Goal: Task Accomplishment & Management: Use online tool/utility

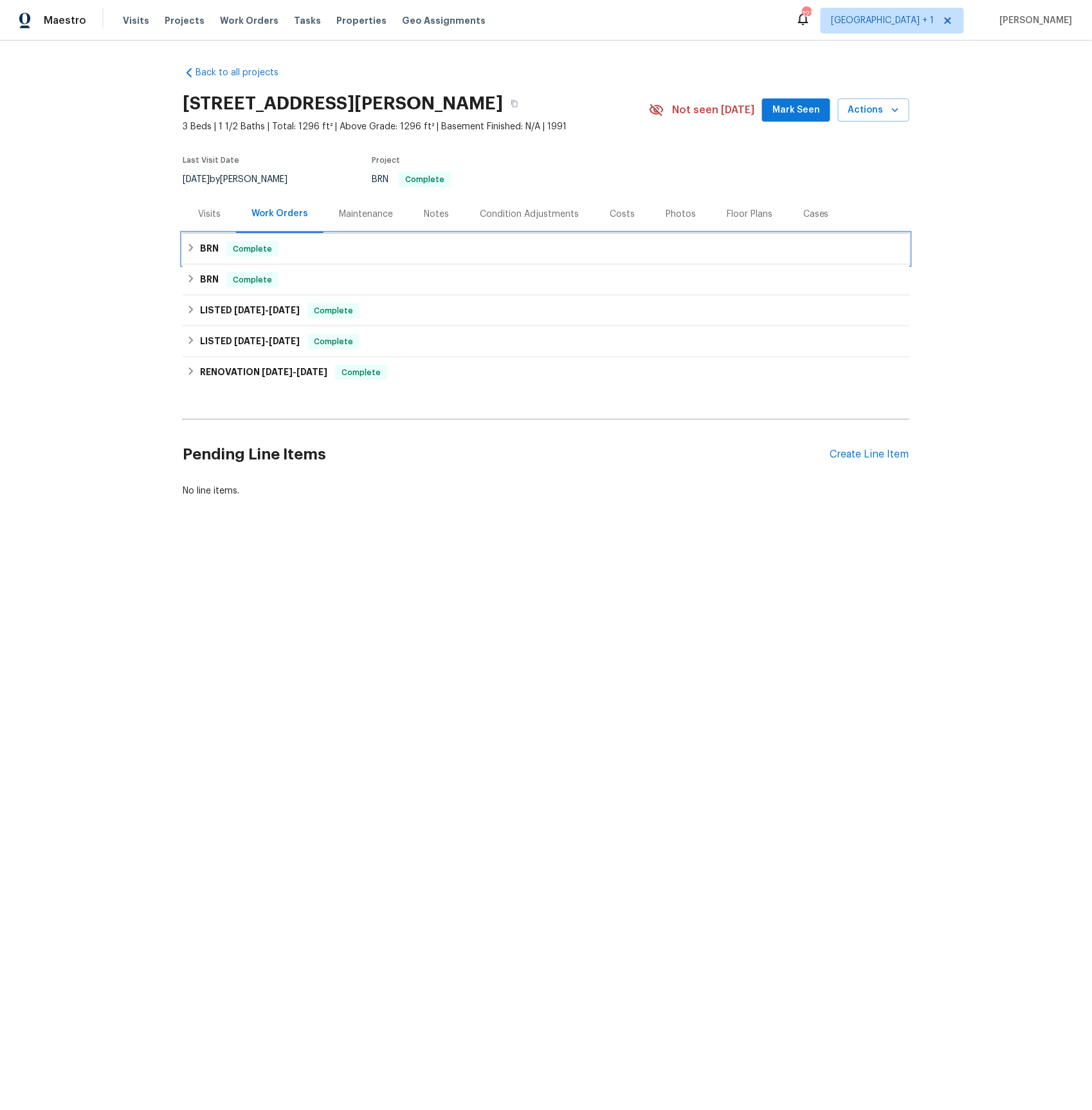
click at [214, 246] on h6 "BRN" at bounding box center [209, 248] width 18 height 15
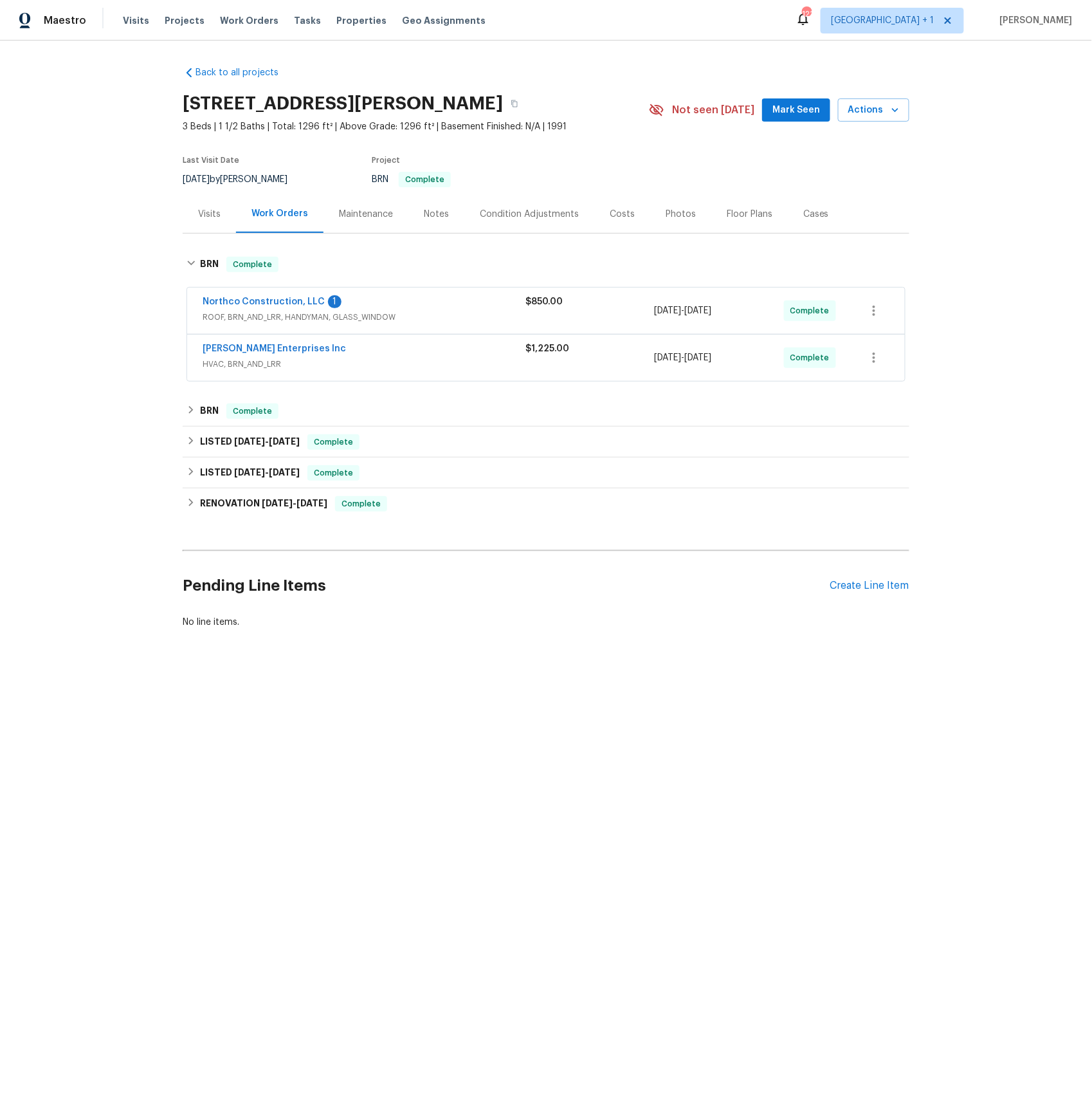
click at [257, 321] on span "ROOF, BRN_AND_LRR, HANDYMAN, GLASS_WINDOW" at bounding box center [364, 317] width 323 height 13
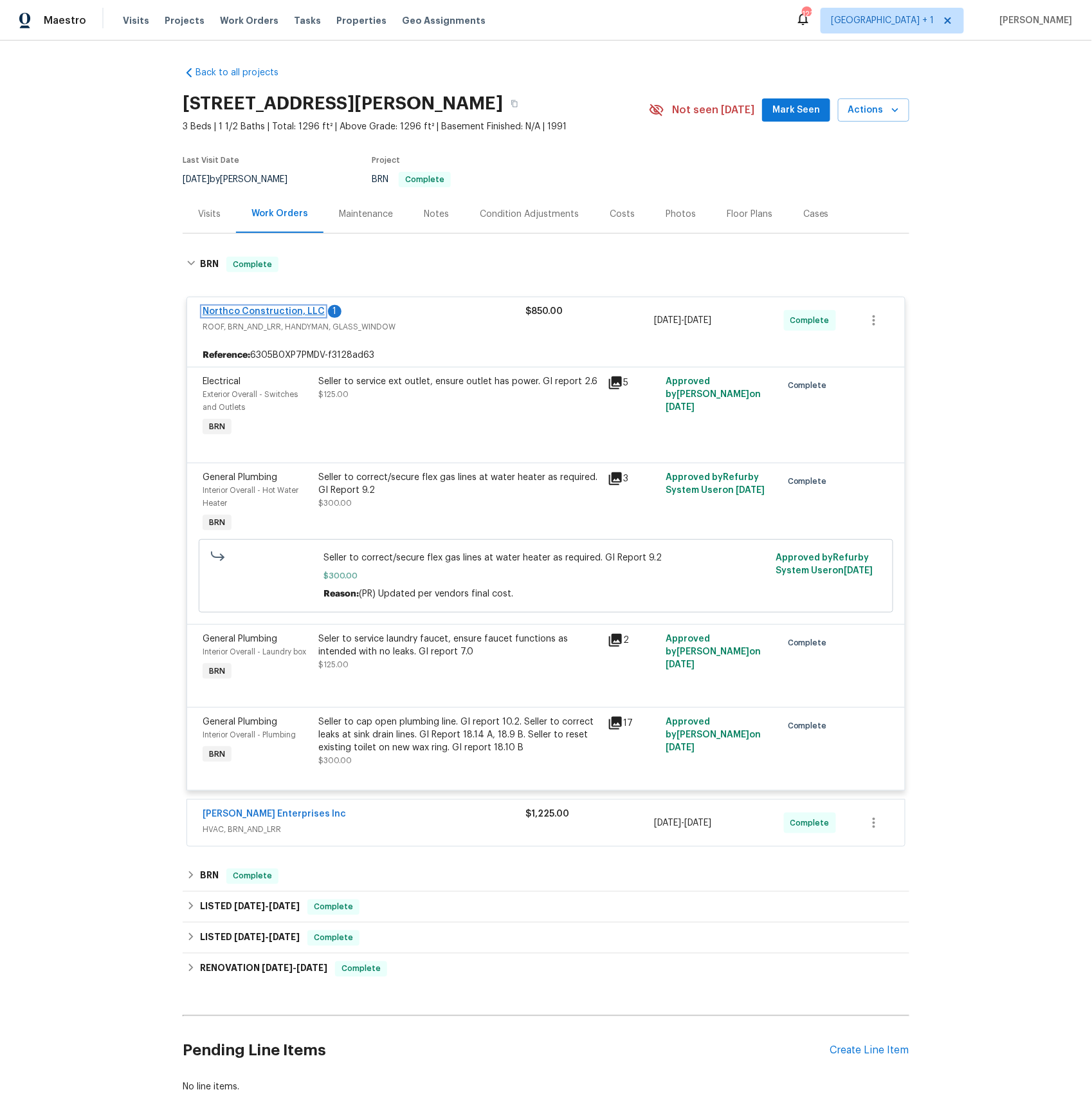
click at [260, 313] on link "Northco Construction, LLC" at bounding box center [263, 311] width 122 height 9
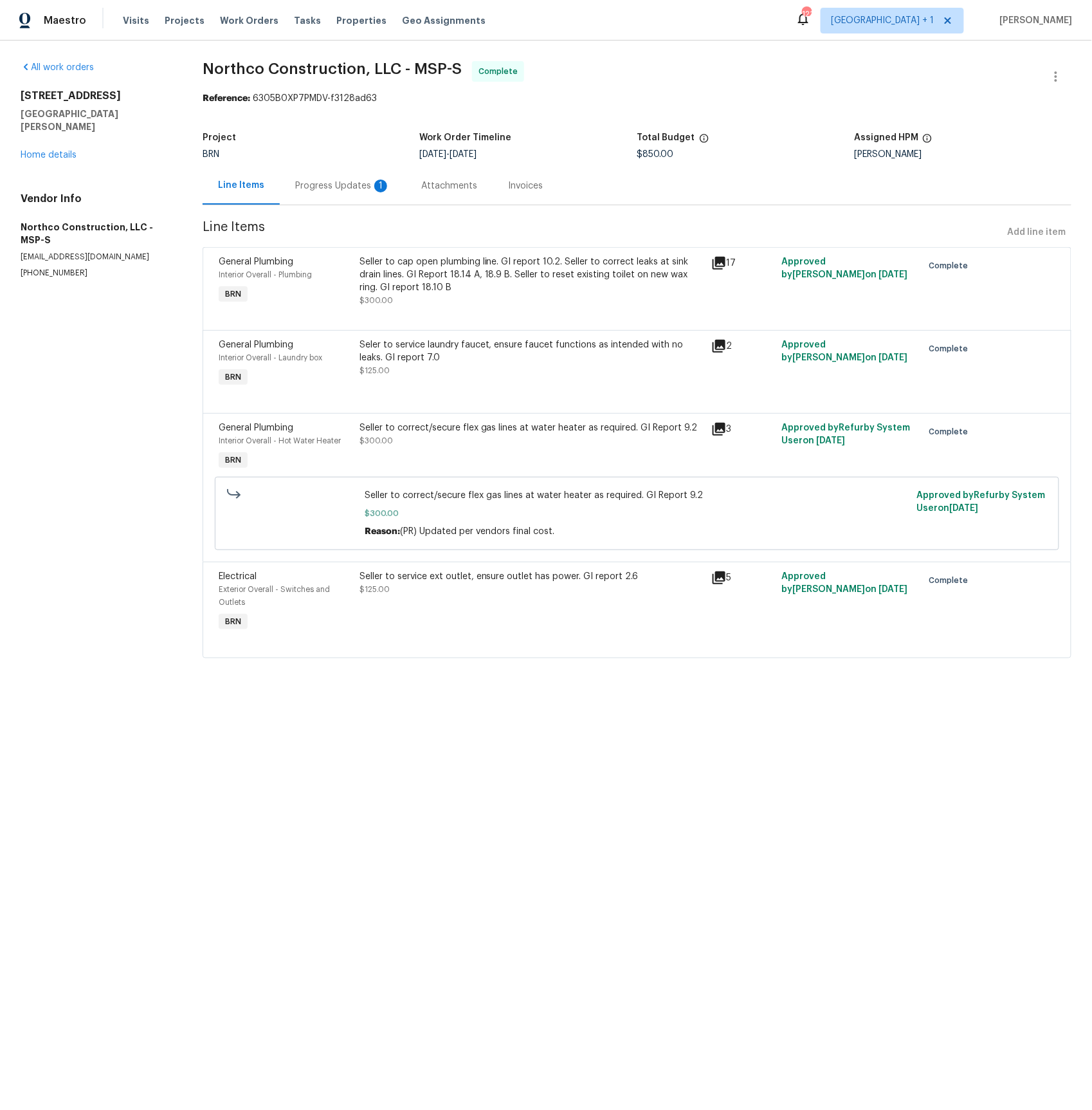
drag, startPoint x: 349, startPoint y: 188, endPoint x: 346, endPoint y: 200, distance: 12.4
click at [348, 188] on div "Progress Updates 1" at bounding box center [342, 186] width 95 height 13
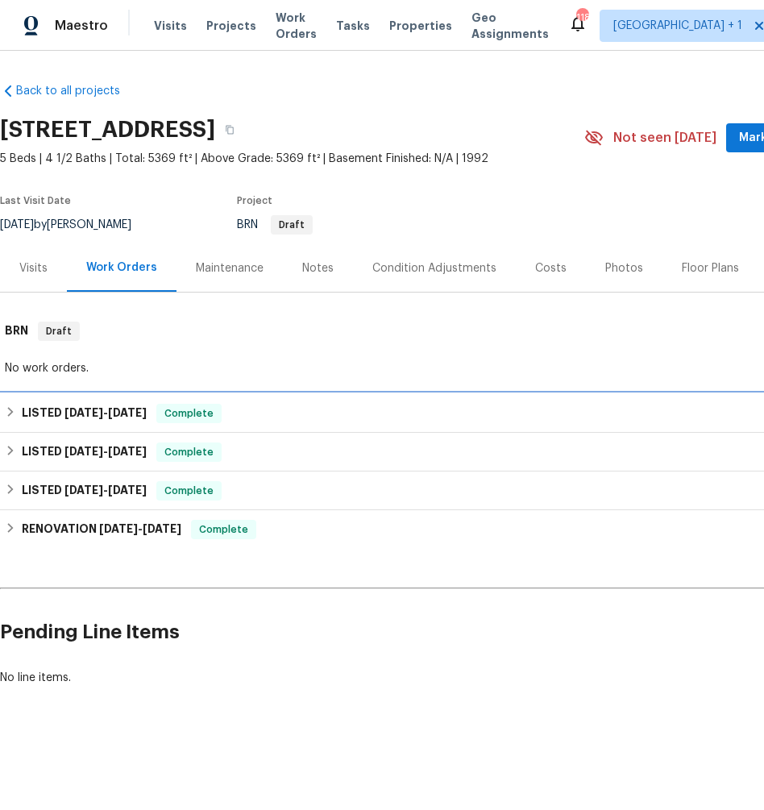
click at [101, 417] on h6 "LISTED 8/13/25 - 8/20/25" at bounding box center [84, 413] width 125 height 19
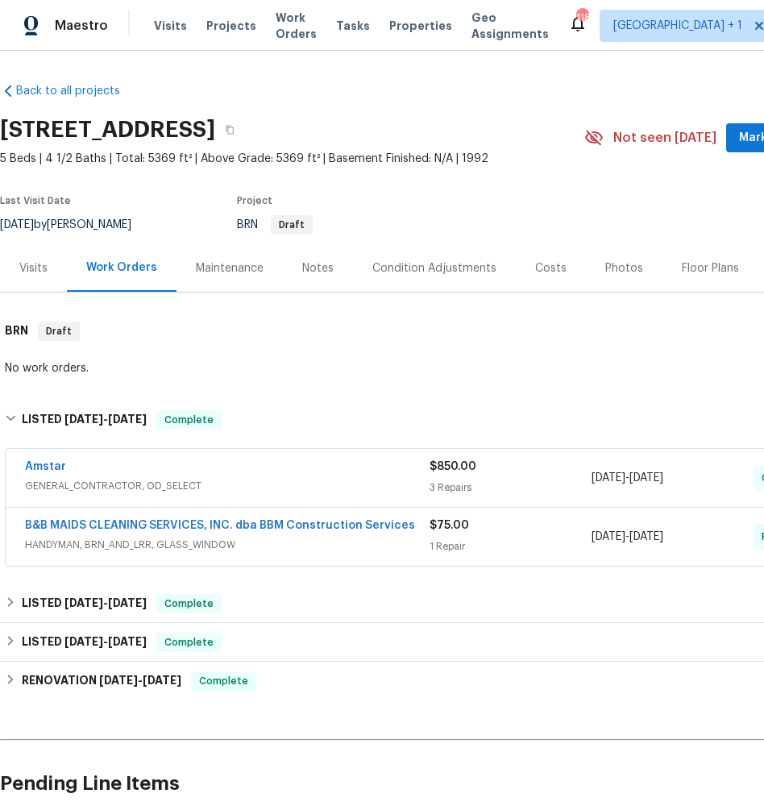
click at [80, 475] on div "Amstar" at bounding box center [227, 468] width 405 height 19
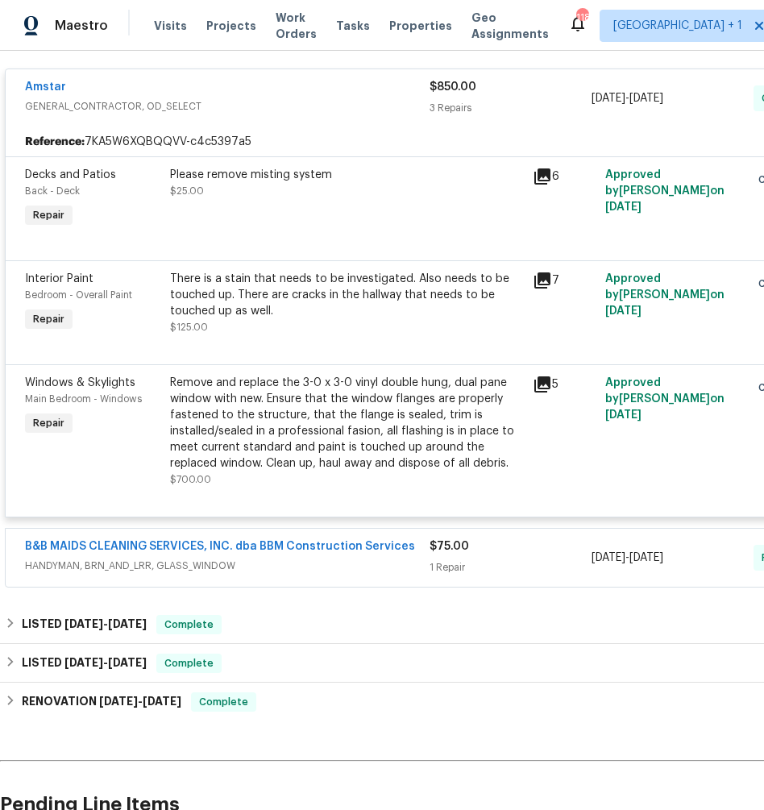
scroll to position [393, 0]
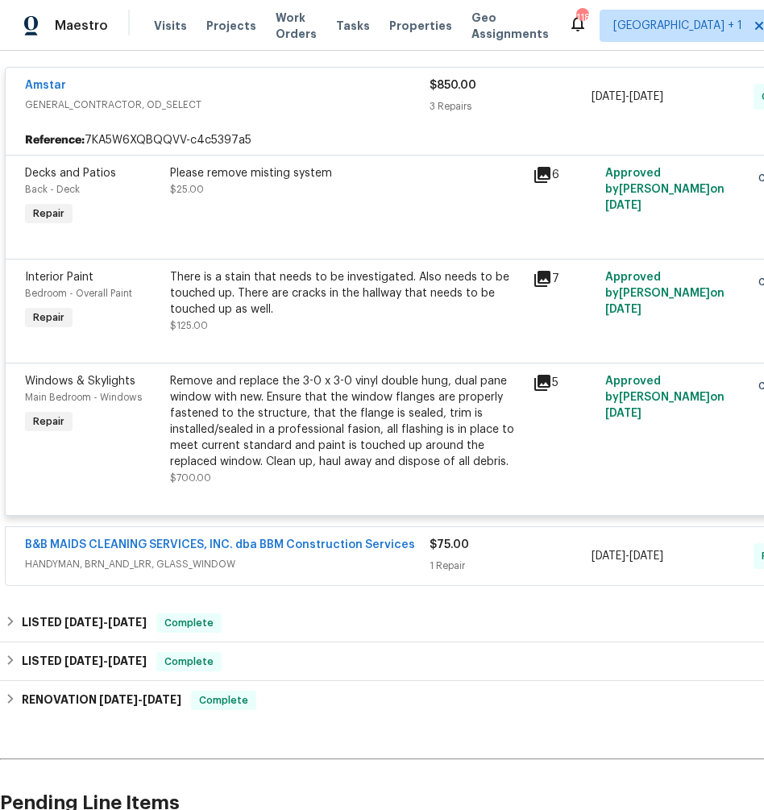
click at [94, 559] on span "HANDYMAN, BRN_AND_LRR, GLASS_WINDOW" at bounding box center [227, 564] width 405 height 16
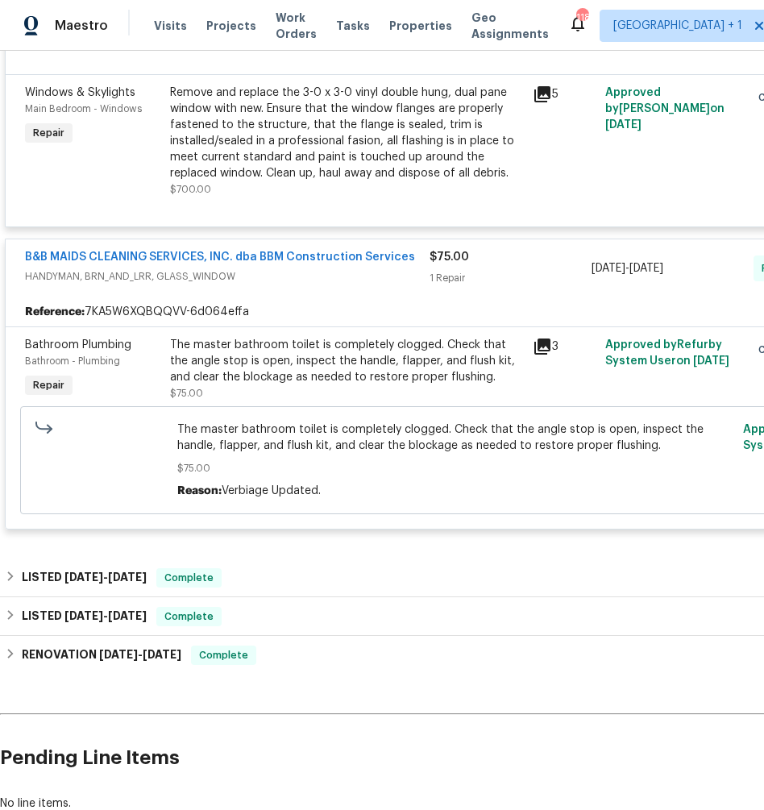
scroll to position [685, 0]
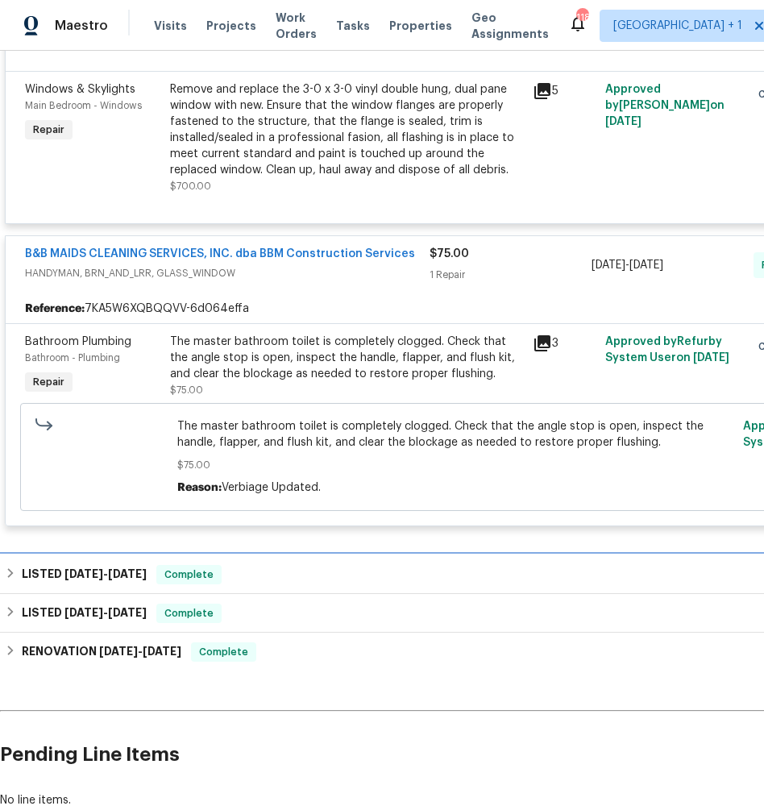
click at [83, 570] on span "6/11/25" at bounding box center [83, 573] width 39 height 11
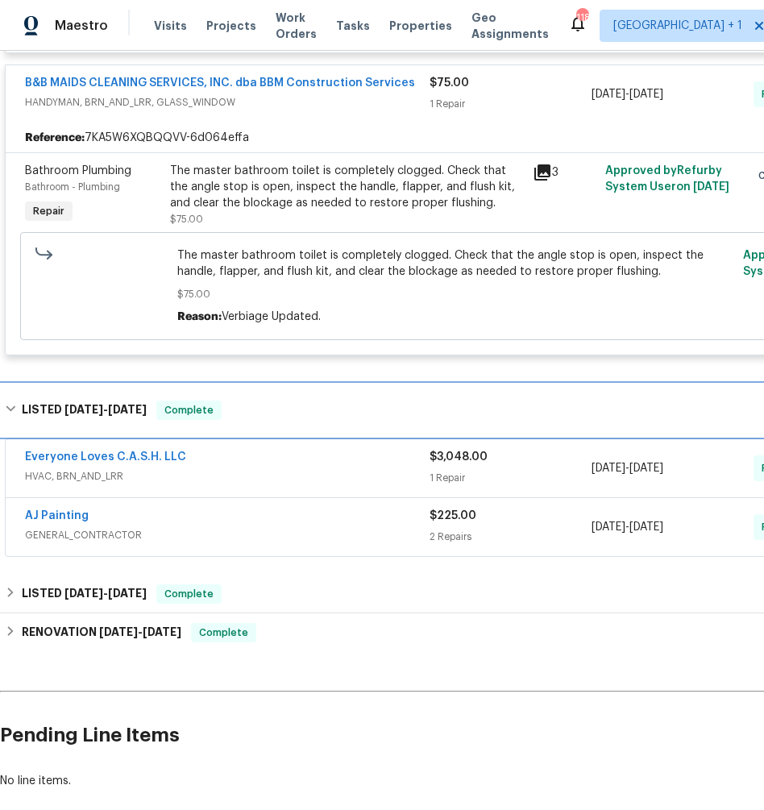
scroll to position [871, 0]
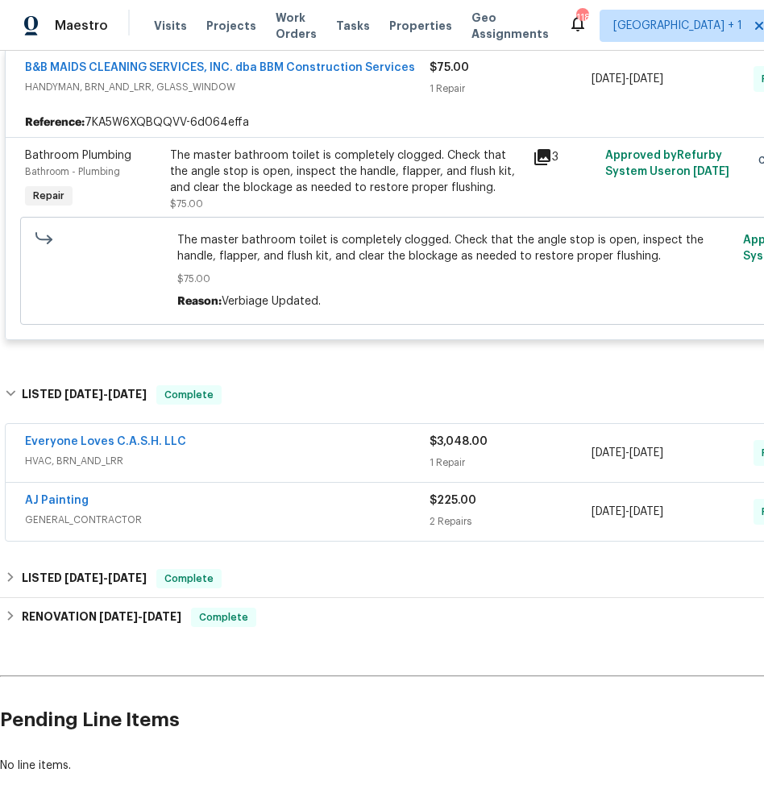
click at [94, 457] on span "HVAC, BRN_AND_LRR" at bounding box center [227, 461] width 405 height 16
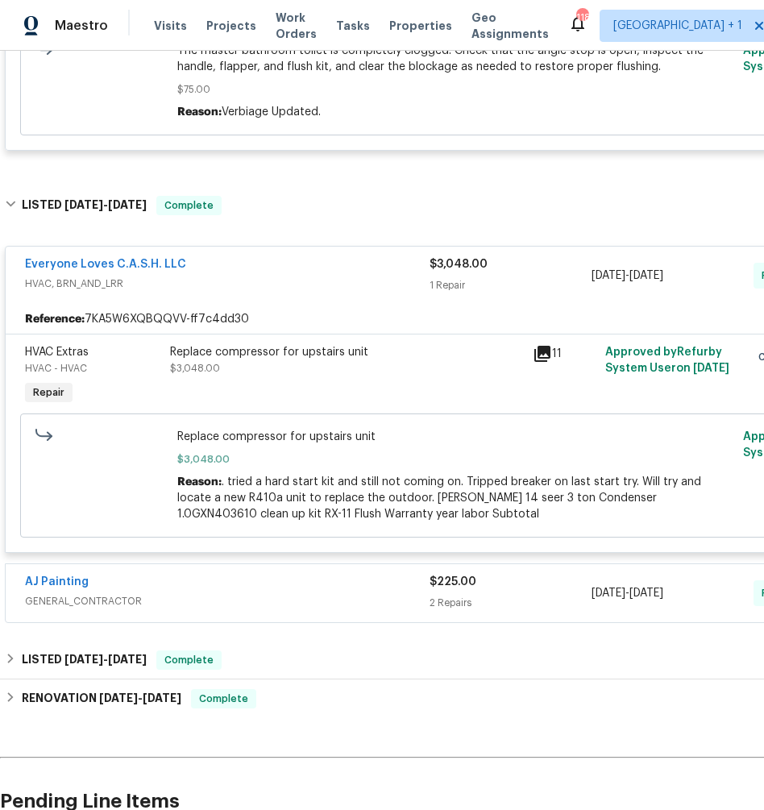
scroll to position [1116, 0]
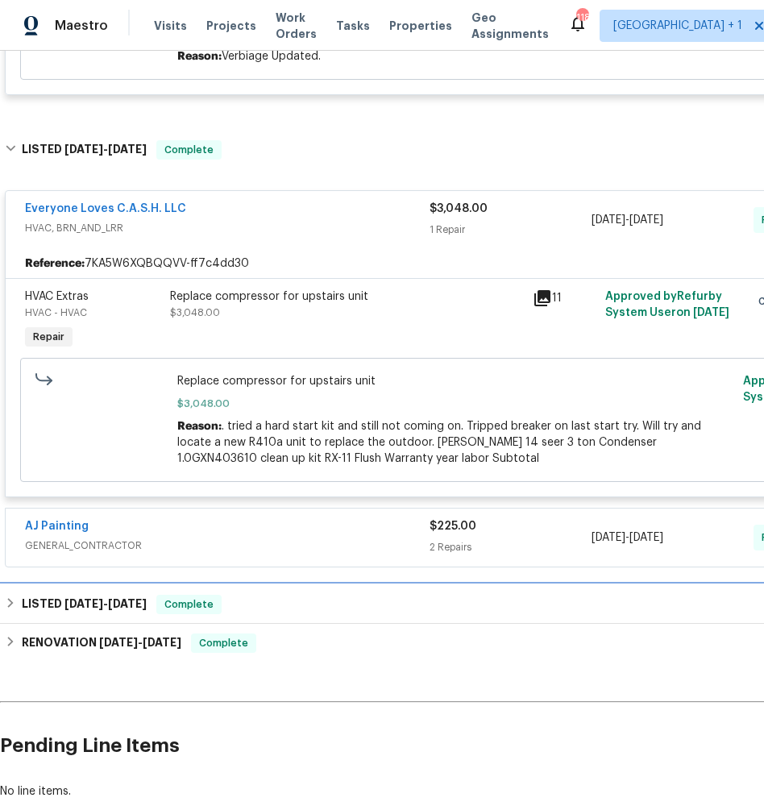
click at [100, 605] on h6 "LISTED 5/31/25 - 6/2/25" at bounding box center [84, 604] width 125 height 19
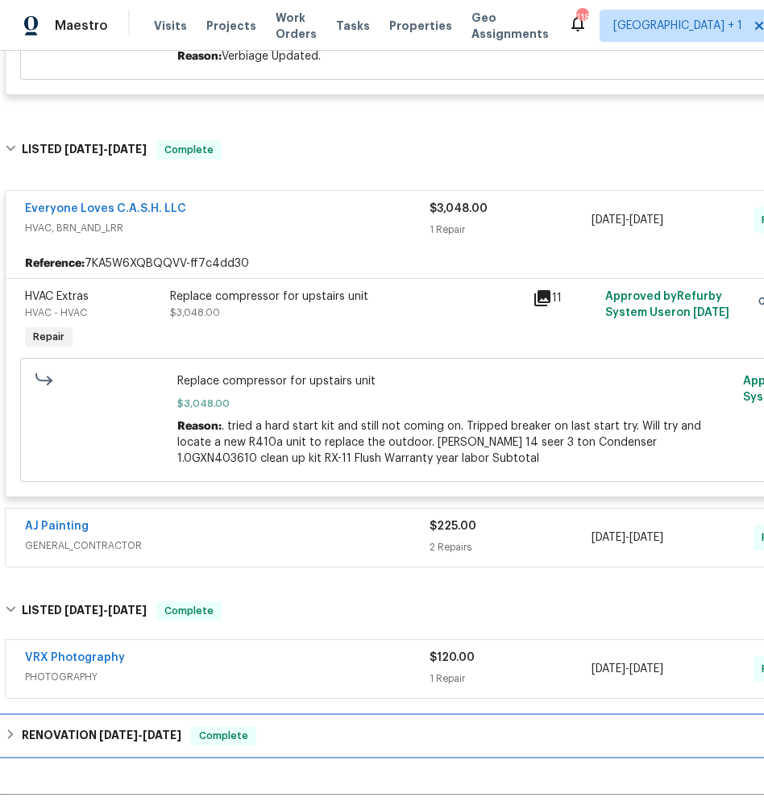
click at [99, 729] on span "5/5/25" at bounding box center [118, 734] width 39 height 11
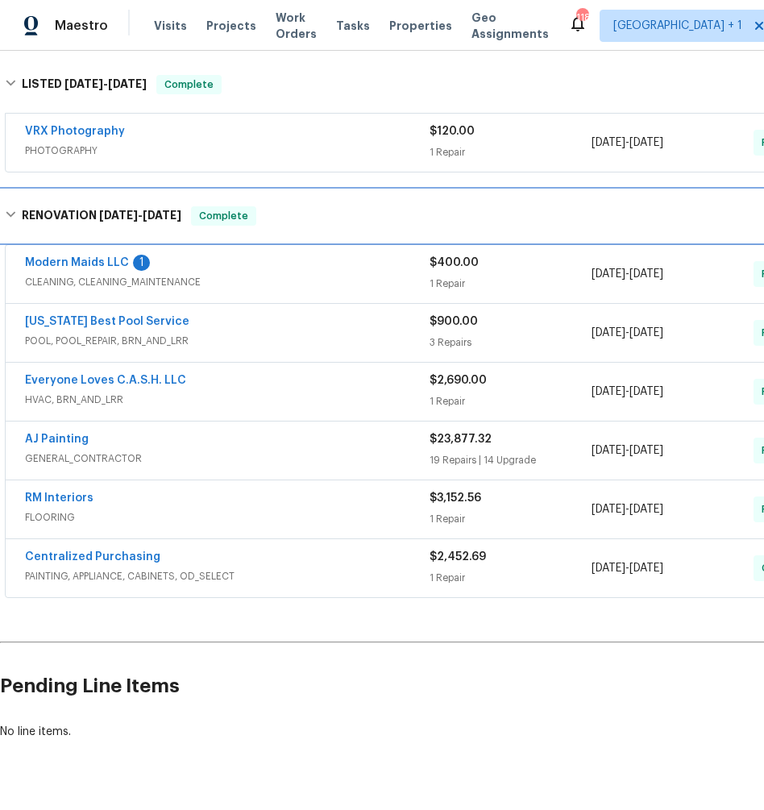
scroll to position [1645, 0]
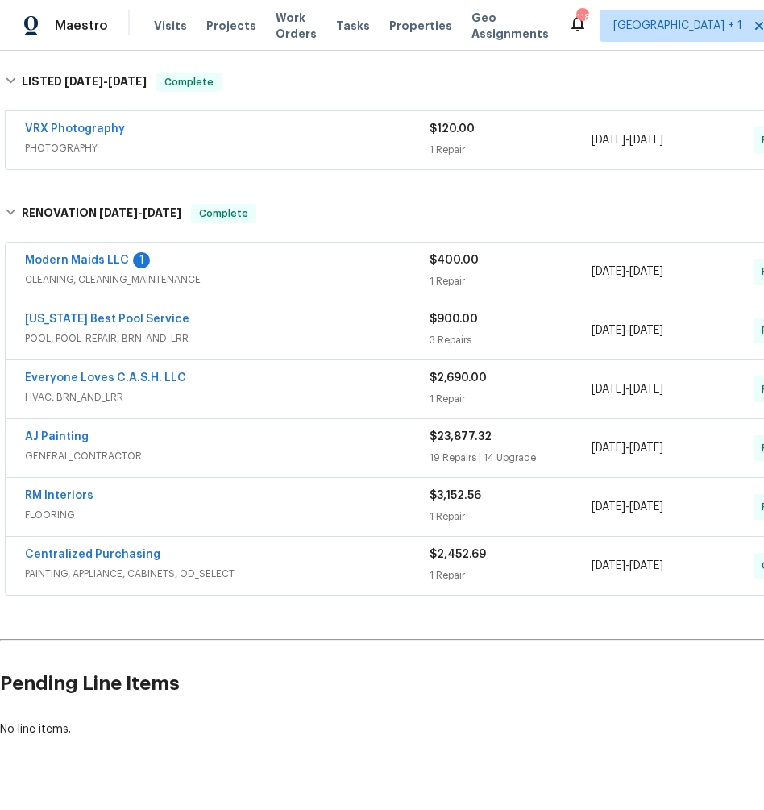
click at [97, 397] on span "HVAC, BRN_AND_LRR" at bounding box center [227, 397] width 405 height 16
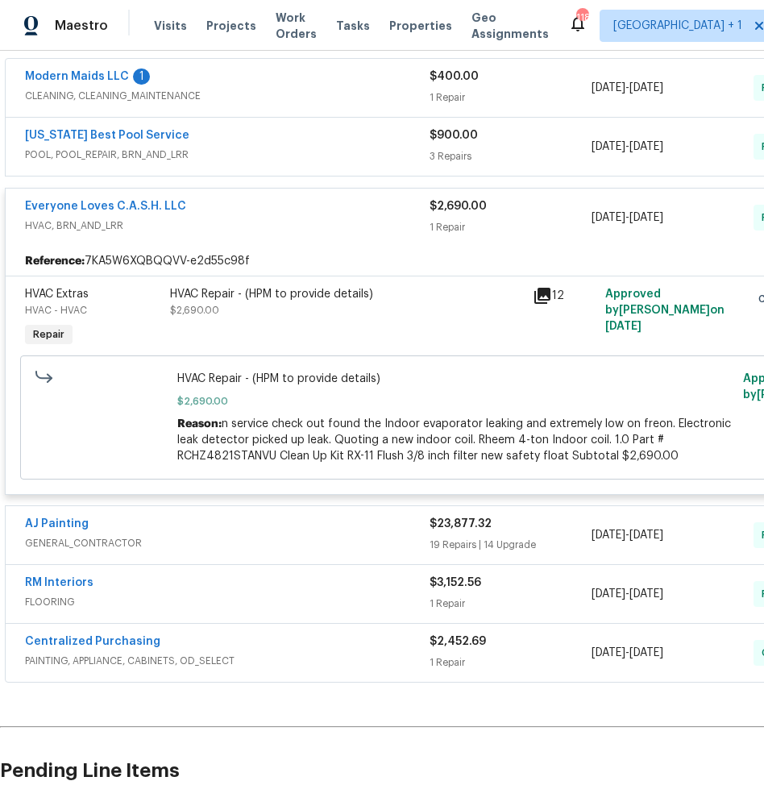
scroll to position [1842, 0]
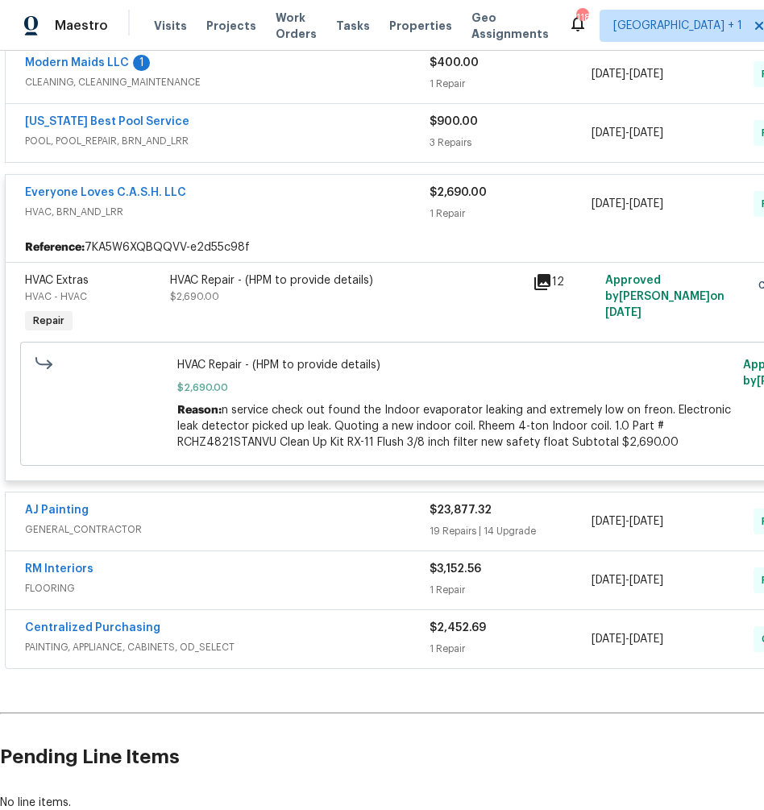
click at [64, 521] on span "GENERAL_CONTRACTOR" at bounding box center [227, 529] width 405 height 16
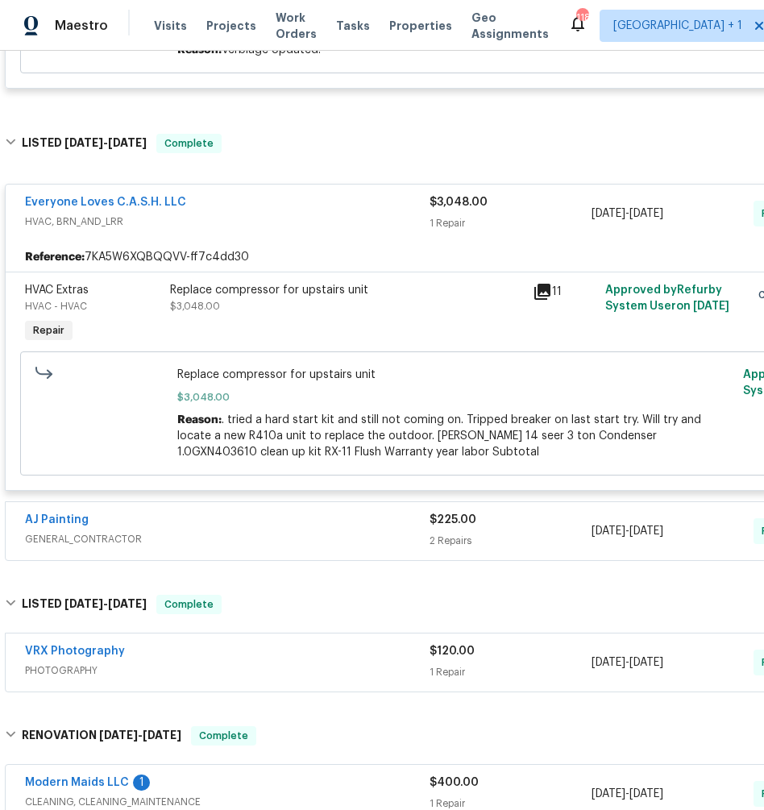
scroll to position [695, 0]
